Goal: Find specific page/section: Find specific page/section

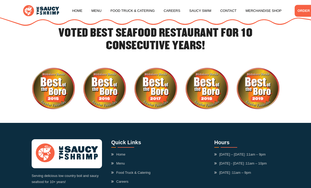
scroll to position [1219, 0]
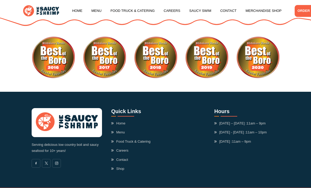
click at [128, 148] on link "Careers" at bounding box center [119, 150] width 17 height 5
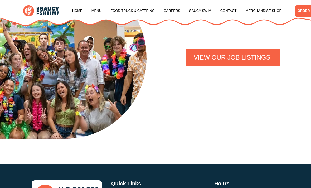
scroll to position [141, 0]
click at [228, 63] on link "VIEW OUR JOB LISTINGS!" at bounding box center [233, 57] width 94 height 17
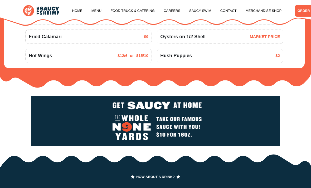
scroll to position [612, 0]
click at [177, 11] on link "Careers" at bounding box center [172, 11] width 17 height 20
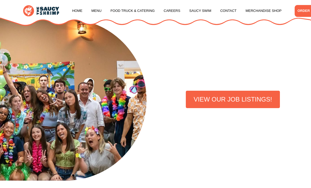
scroll to position [99, 0]
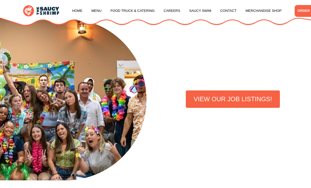
click at [202, 105] on link "VIEW OUR JOB LISTINGS!" at bounding box center [233, 98] width 94 height 17
